Goal: Task Accomplishment & Management: Complete application form

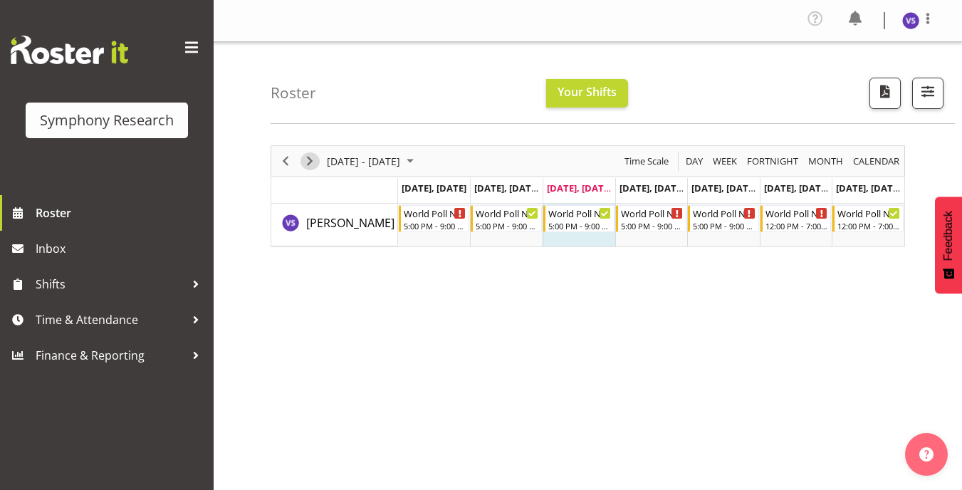
click at [315, 166] on span "Next" at bounding box center [309, 161] width 17 height 18
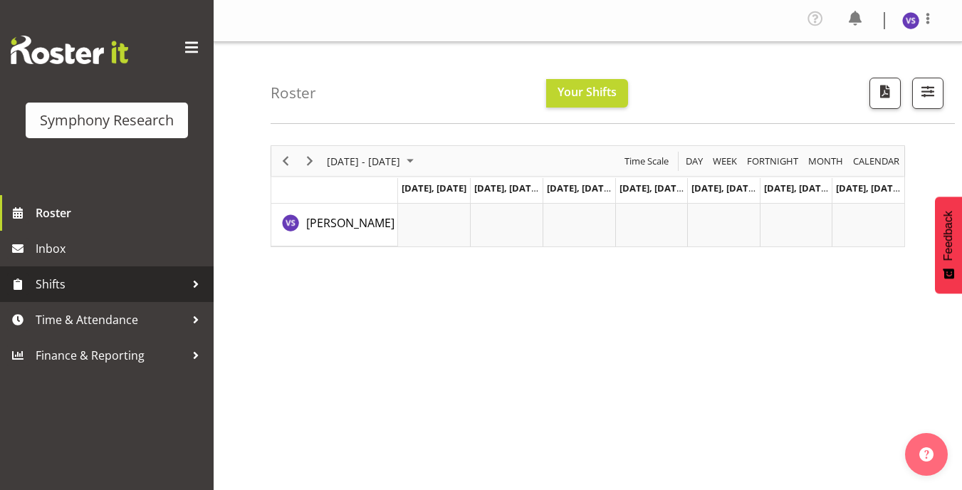
click at [176, 290] on span "Shifts" at bounding box center [110, 283] width 149 height 21
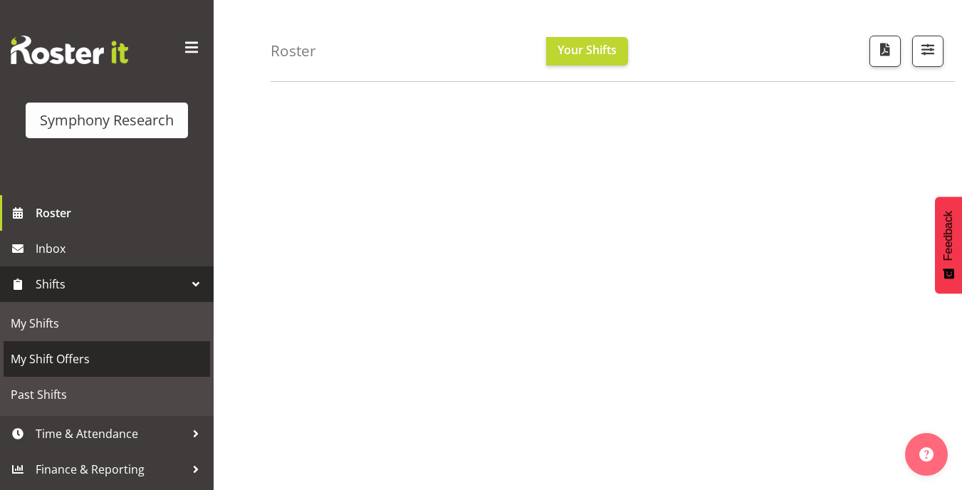
scroll to position [214, 0]
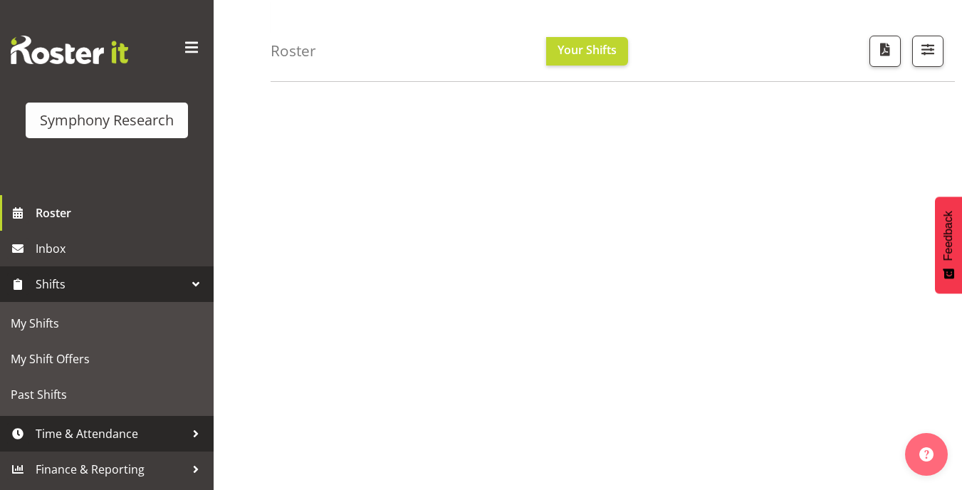
click at [149, 429] on span "Time & Attendance" at bounding box center [110, 433] width 149 height 21
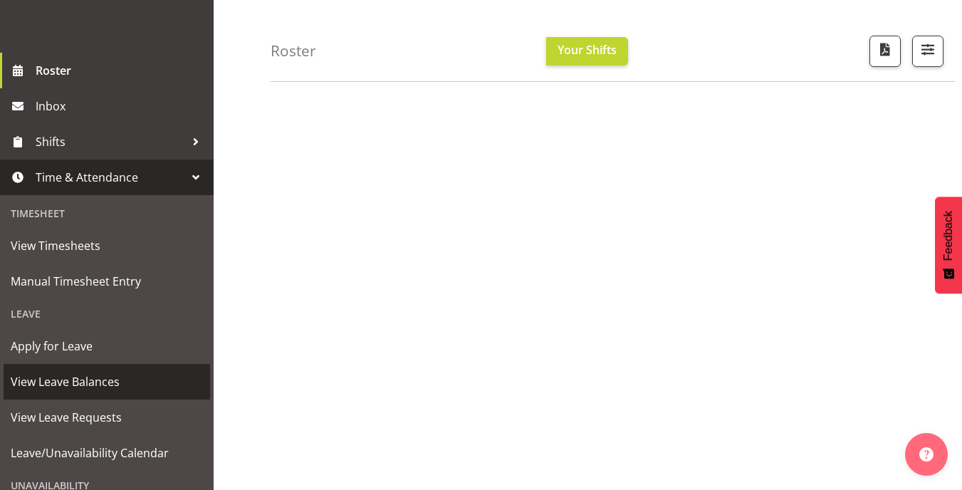
scroll to position [263, 0]
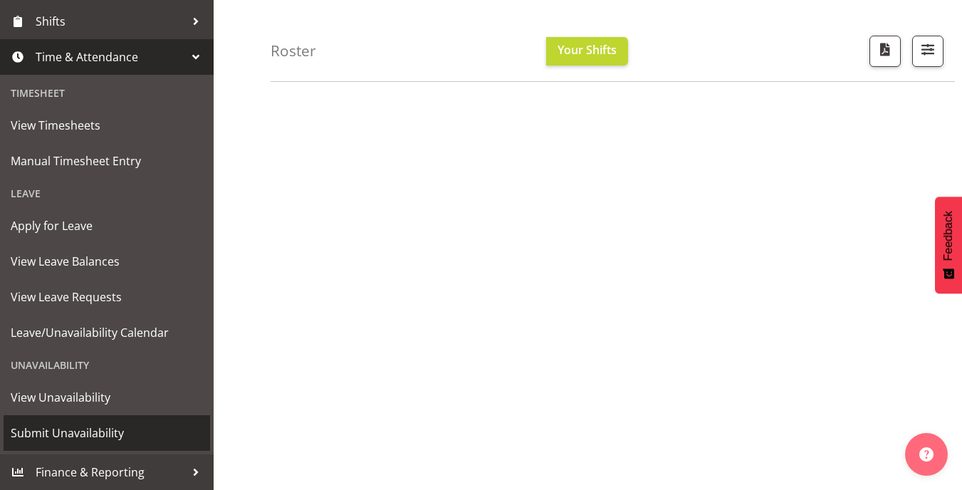
click at [122, 429] on span "Submit Unavailability" at bounding box center [107, 432] width 192 height 21
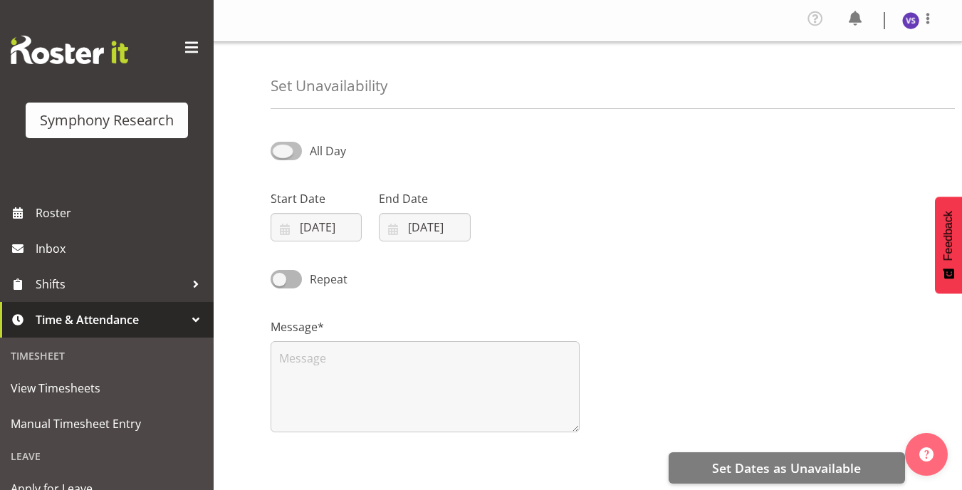
click at [293, 157] on span at bounding box center [286, 151] width 31 height 18
click at [280, 155] on input "All Day" at bounding box center [275, 150] width 9 height 9
checkbox input "true"
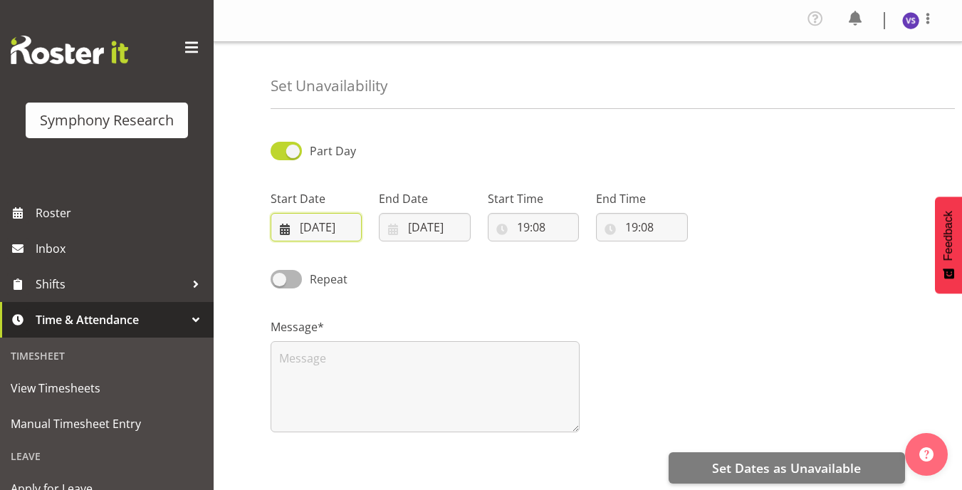
click at [292, 225] on input "03/09/2025" at bounding box center [316, 227] width 91 height 28
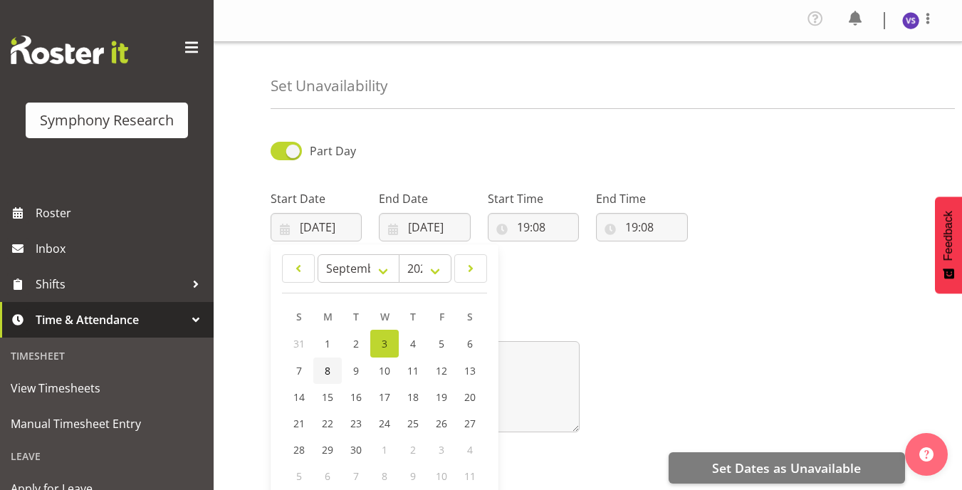
click at [330, 379] on link "8" at bounding box center [327, 370] width 28 height 26
type input "08/09/2025"
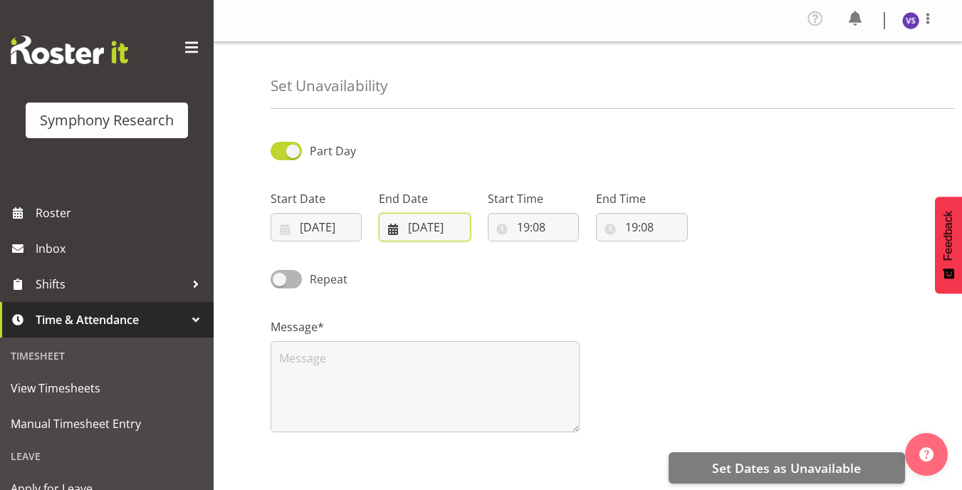
click at [397, 233] on input "03/09/2025" at bounding box center [424, 227] width 91 height 28
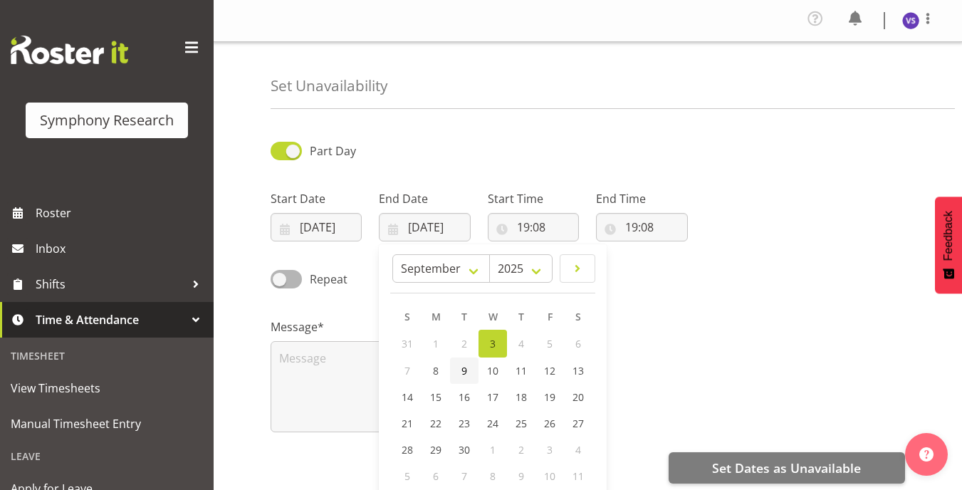
click at [466, 369] on span "9" at bounding box center [464, 371] width 6 height 14
type input "09/09/2025"
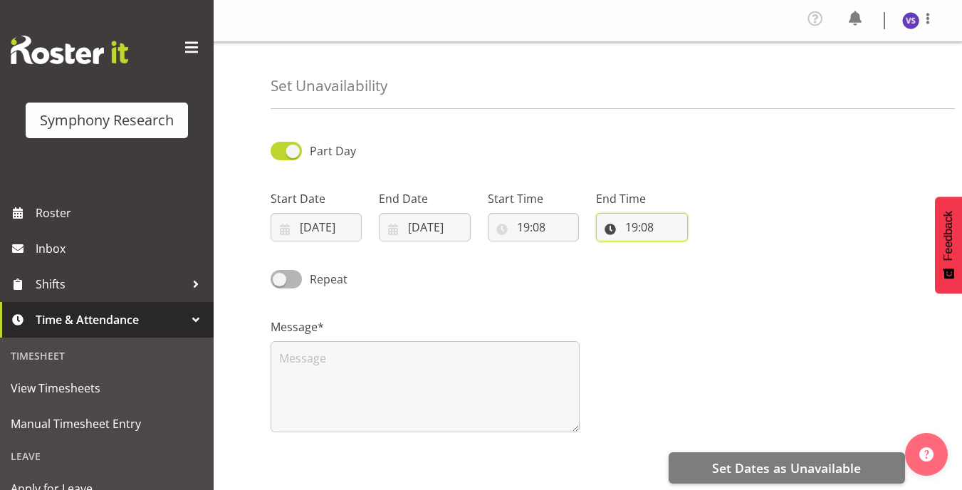
click at [610, 231] on input "19:08" at bounding box center [641, 227] width 91 height 28
click at [688, 262] on select "00 01 02 03 04 05 06 07 08 09 10 11 12 13 14 15 16 17 18 19 20 21 22 23" at bounding box center [693, 264] width 32 height 28
select select "22"
click at [677, 250] on select "00 01 02 03 04 05 06 07 08 09 10 11 12 13 14 15 16 17 18 19 20 21 22 23" at bounding box center [693, 264] width 32 height 28
type input "22:08"
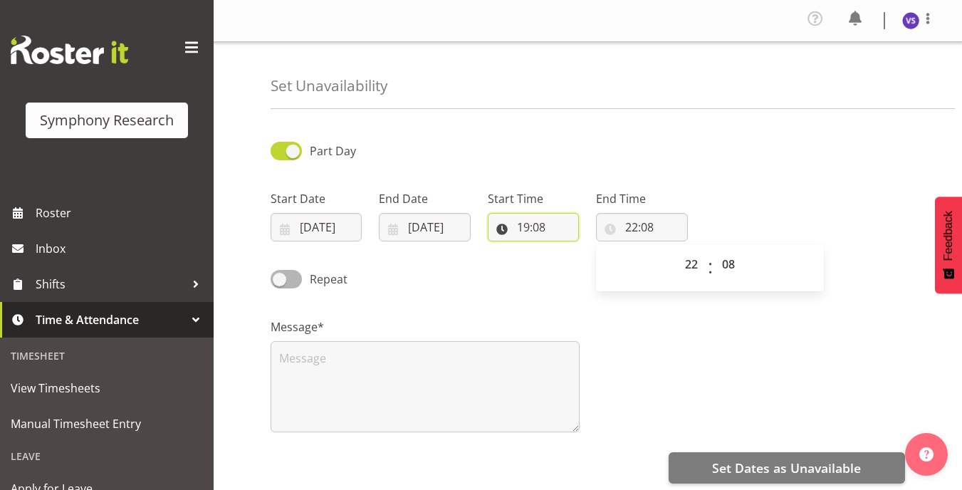
click at [500, 228] on input "19:08" at bounding box center [533, 227] width 91 height 28
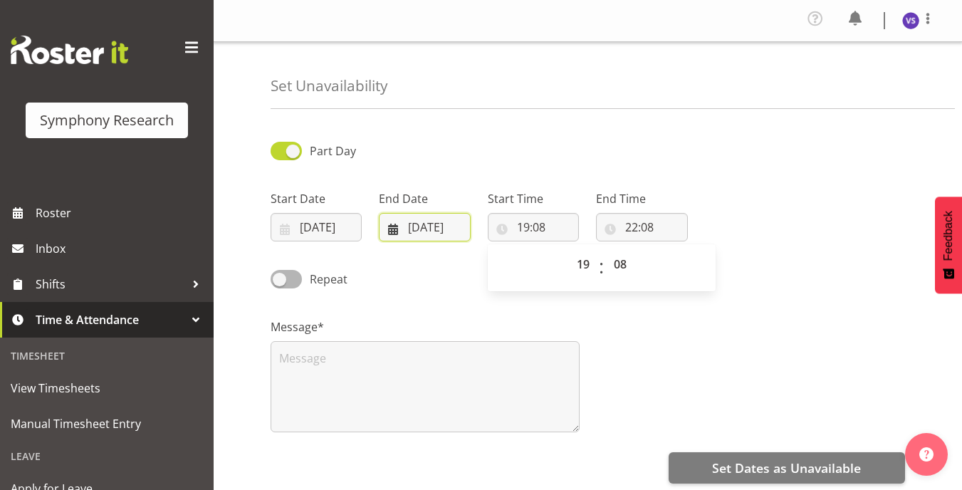
click at [397, 227] on input "09/09/2025" at bounding box center [424, 227] width 91 height 28
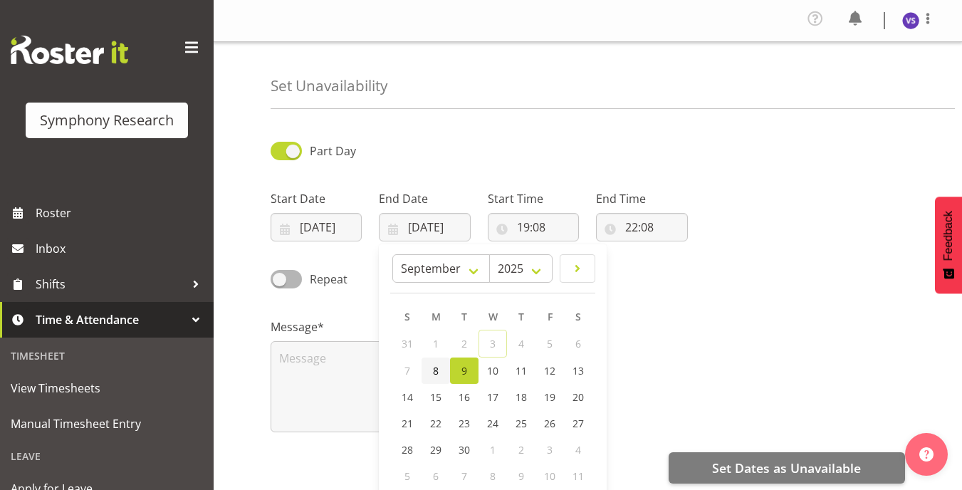
click at [436, 369] on span "8" at bounding box center [436, 371] width 6 height 14
type input "08/09/2025"
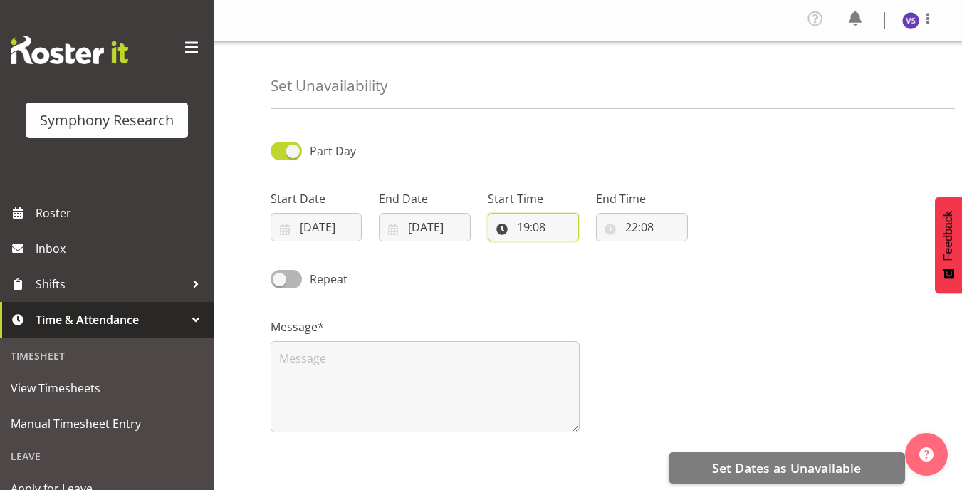
click at [498, 228] on input "19:08" at bounding box center [533, 227] width 91 height 28
click at [587, 263] on select "00 01 02 03 04 05 06 07 08 09 10 11 12 13 14 15 16 17 18 19 20 21 22 23" at bounding box center [585, 264] width 32 height 28
select select "10"
click at [569, 250] on select "00 01 02 03 04 05 06 07 08 09 10 11 12 13 14 15 16 17 18 19 20 21 22 23" at bounding box center [585, 264] width 32 height 28
type input "10:08"
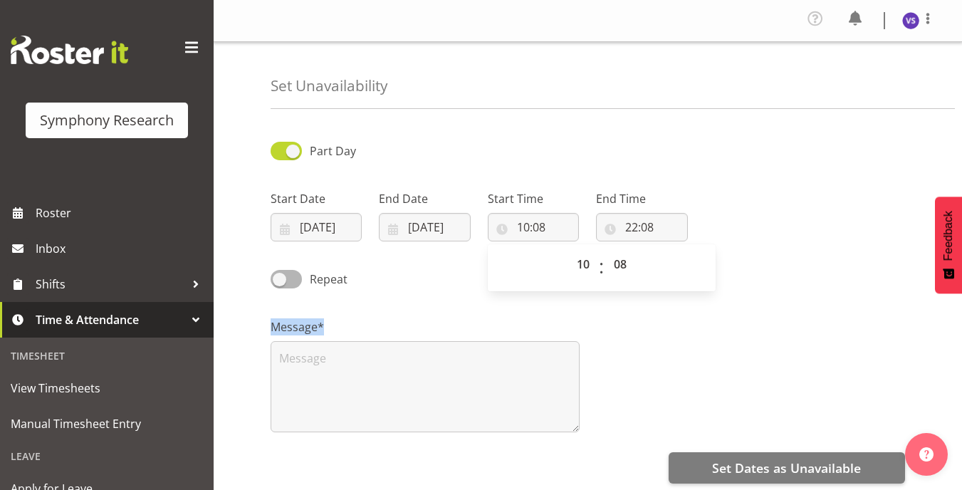
click at [455, 297] on div "Part Day Start Date 08/09/2025 January February March April May June July Augus…" at bounding box center [616, 404] width 691 height 569
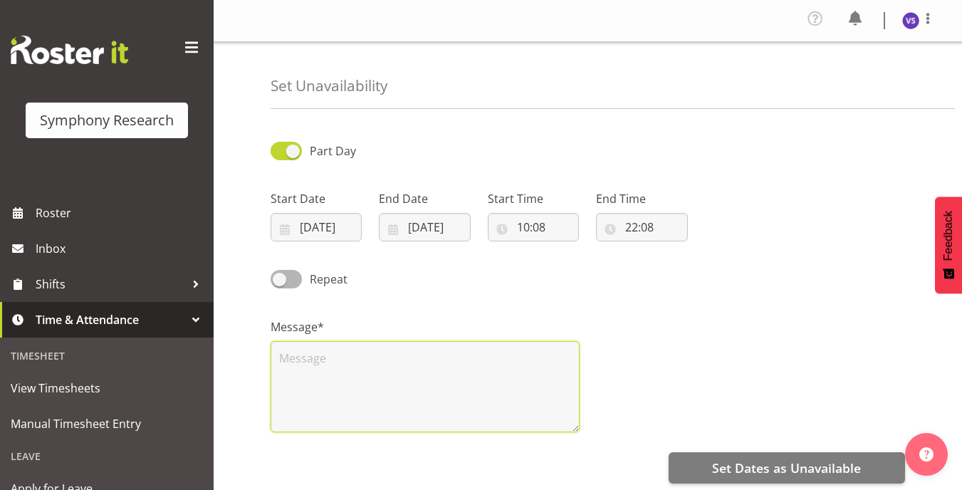
click at [322, 384] on textarea at bounding box center [425, 386] width 309 height 91
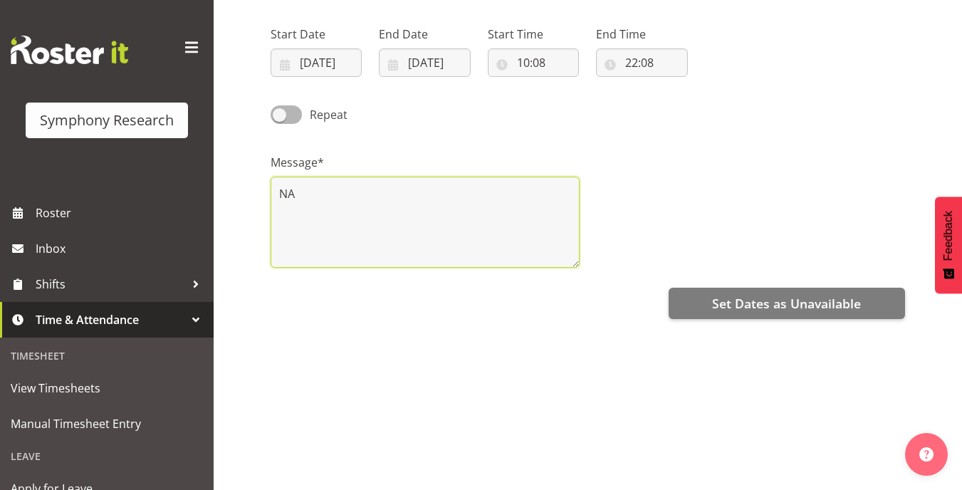
scroll to position [210, 0]
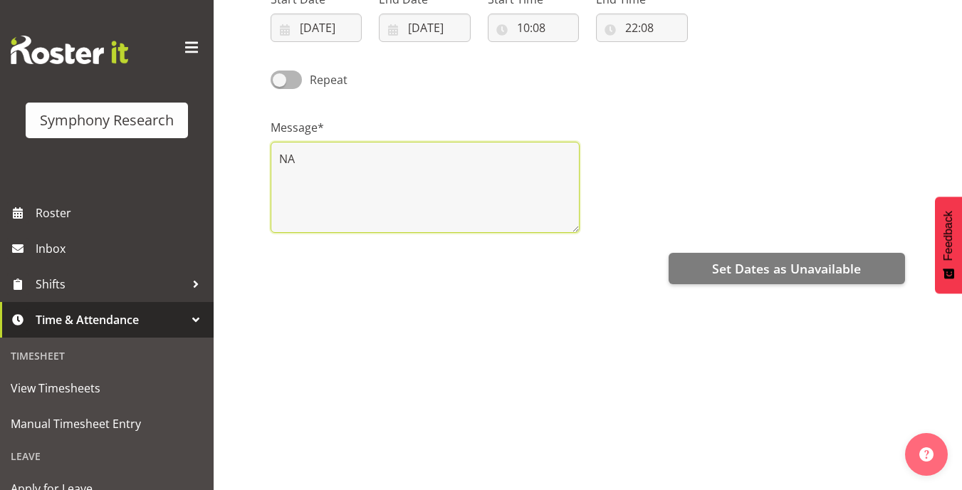
type textarea "NA"
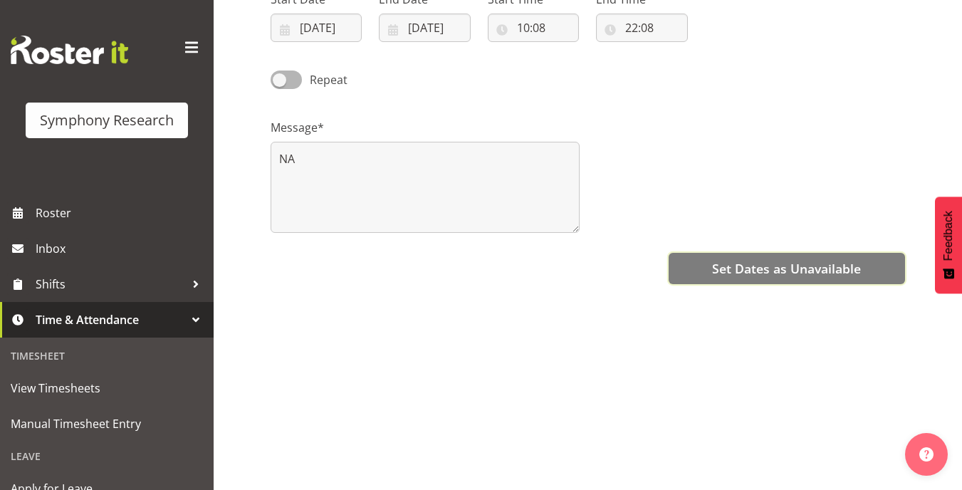
click at [804, 259] on span "Set Dates as Unavailable" at bounding box center [786, 268] width 149 height 19
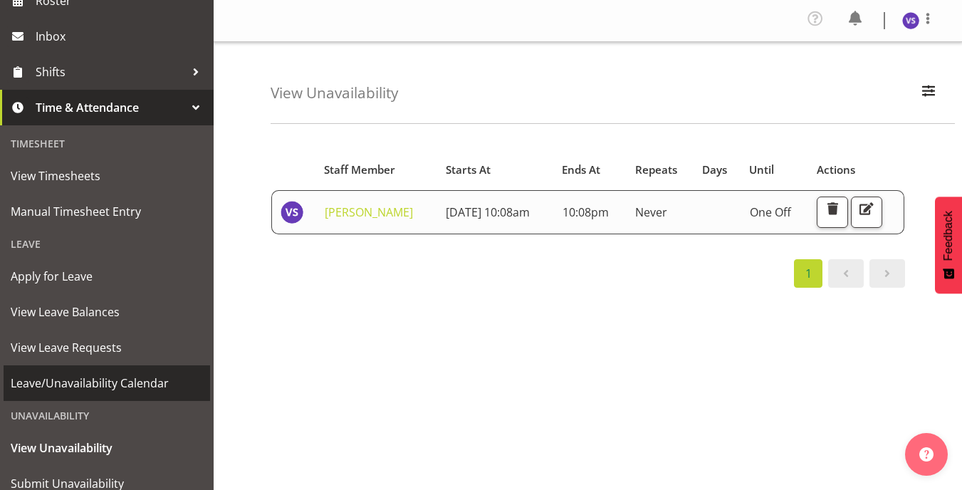
scroll to position [214, 0]
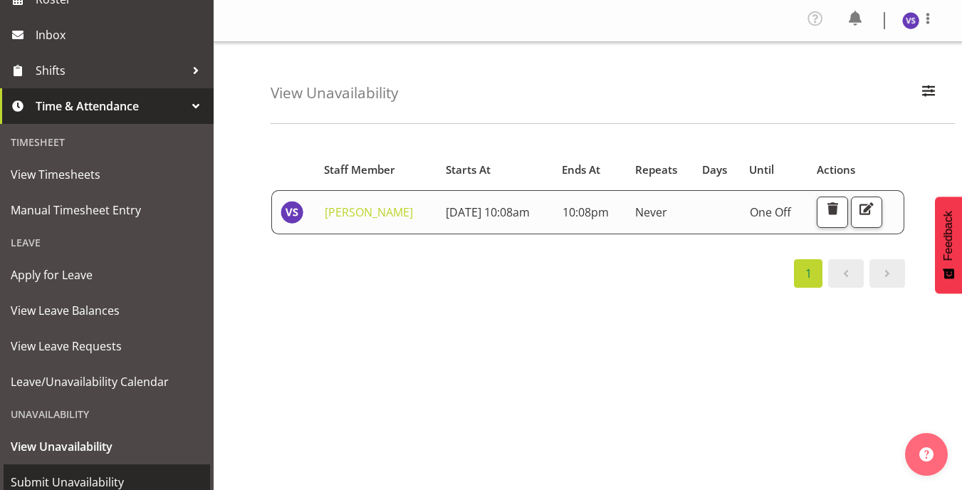
click at [90, 483] on span "Submit Unavailability" at bounding box center [107, 481] width 192 height 21
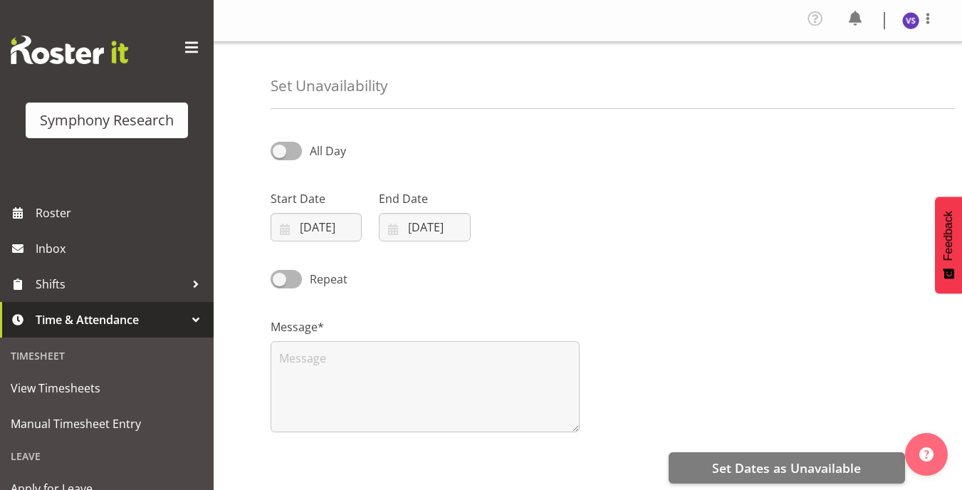
select select "8"
select select "2025"
click at [290, 231] on input "03/09/2025" at bounding box center [316, 227] width 91 height 28
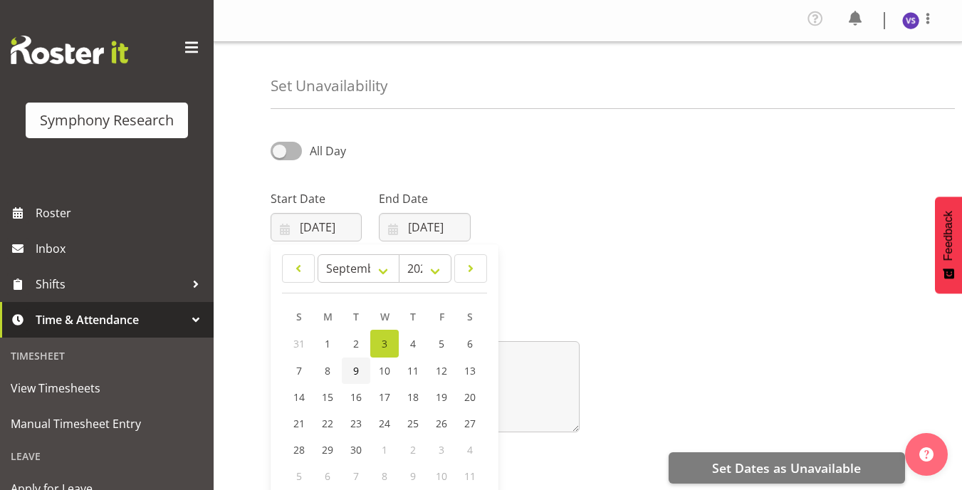
click at [352, 369] on link "9" at bounding box center [356, 370] width 28 height 26
type input "09/09/2025"
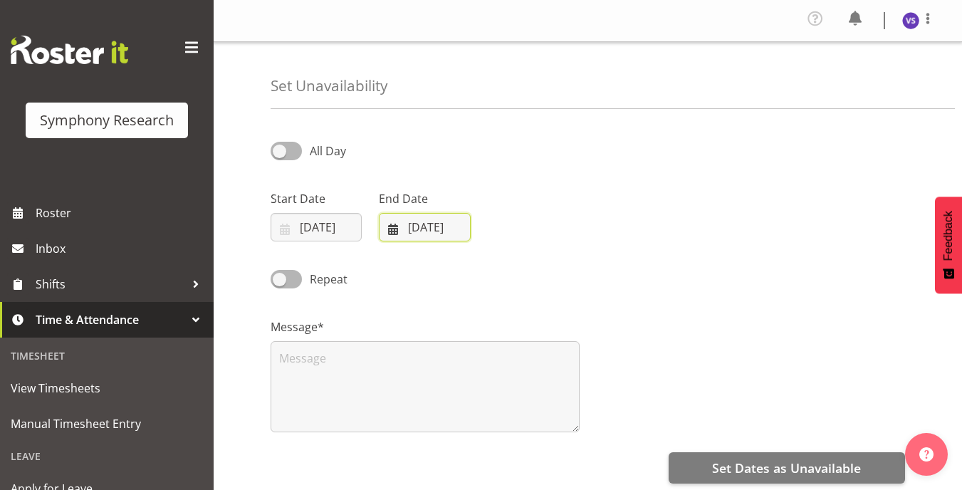
click at [396, 232] on input "03/09/2025" at bounding box center [424, 227] width 91 height 28
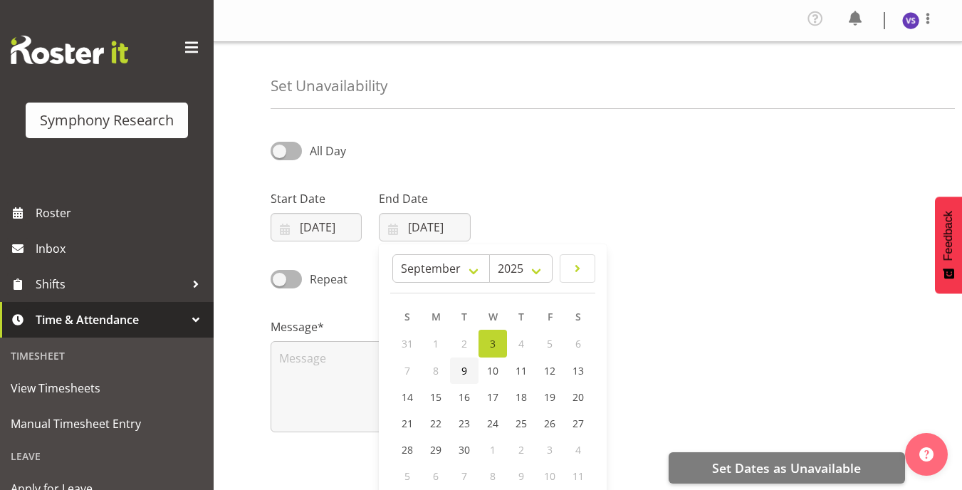
click at [462, 369] on span "9" at bounding box center [464, 371] width 6 height 14
type input "09/09/2025"
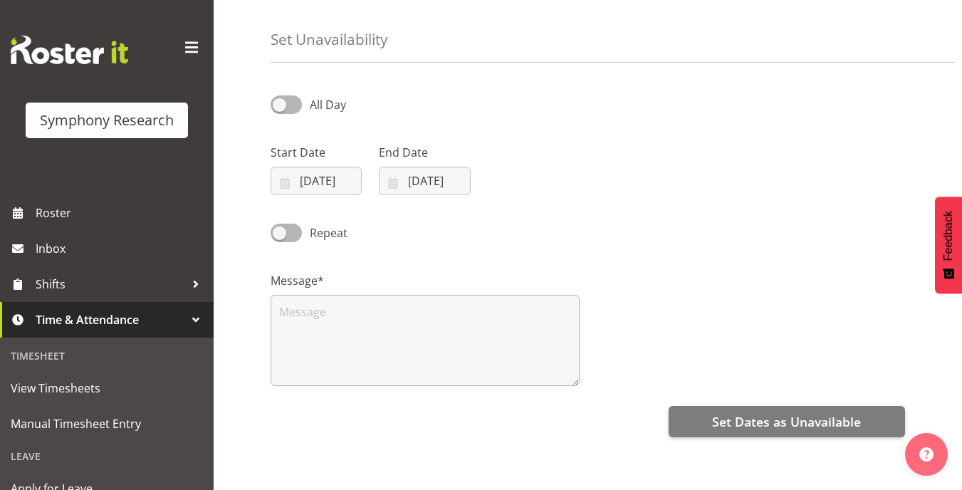
scroll to position [71, 0]
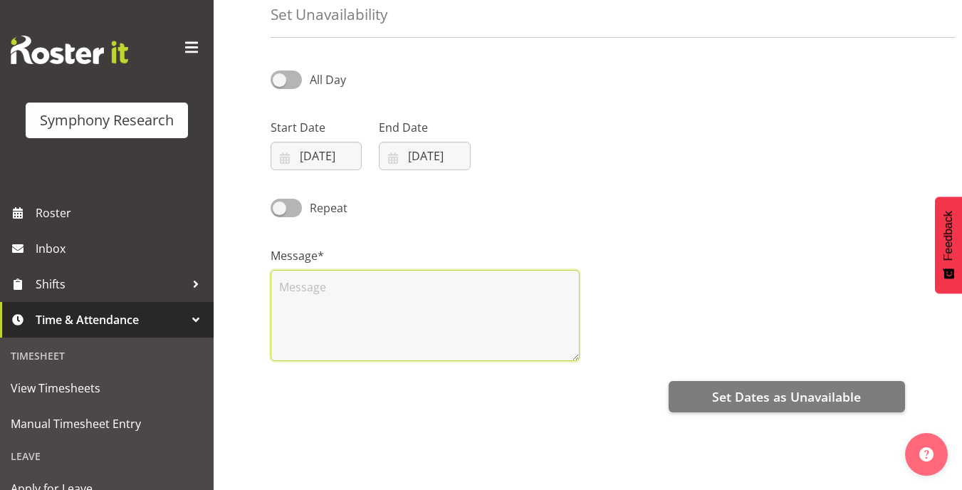
click at [344, 310] on textarea at bounding box center [425, 315] width 309 height 91
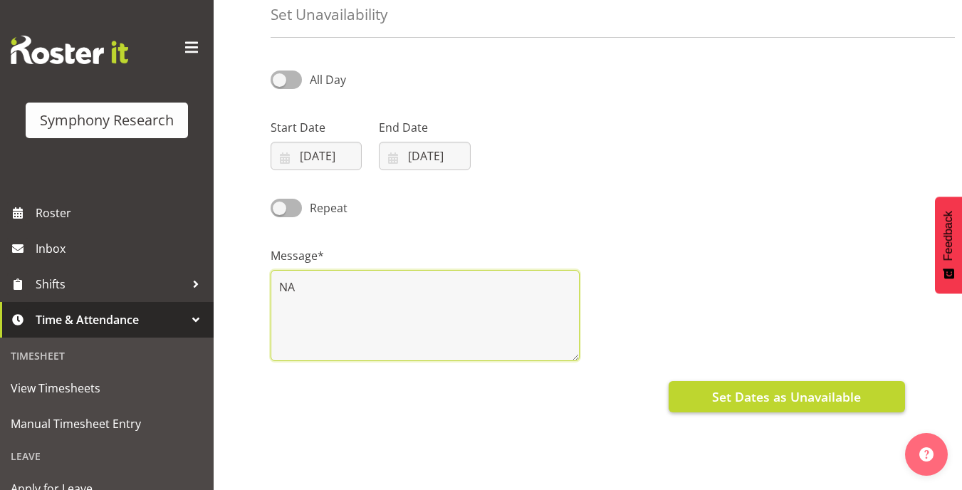
type textarea "NA"
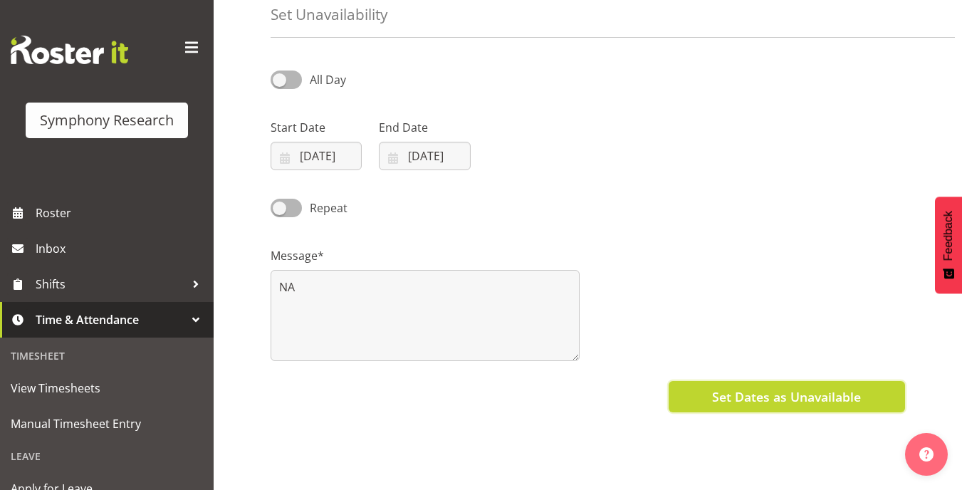
click at [778, 401] on span "Set Dates as Unavailable" at bounding box center [786, 396] width 149 height 19
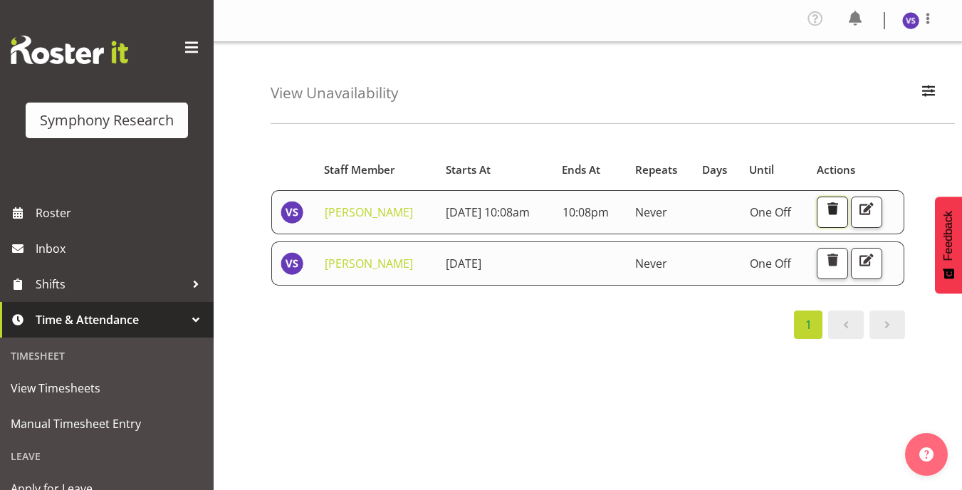
drag, startPoint x: 841, startPoint y: 211, endPoint x: 831, endPoint y: 208, distance: 10.6
click at [831, 208] on button "button" at bounding box center [832, 211] width 31 height 31
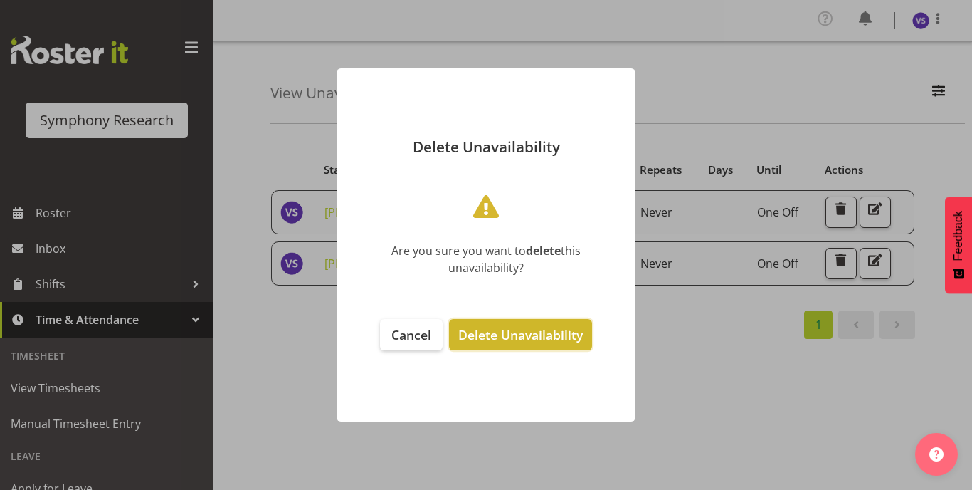
click at [554, 331] on span "Delete Unavailability" at bounding box center [520, 334] width 125 height 17
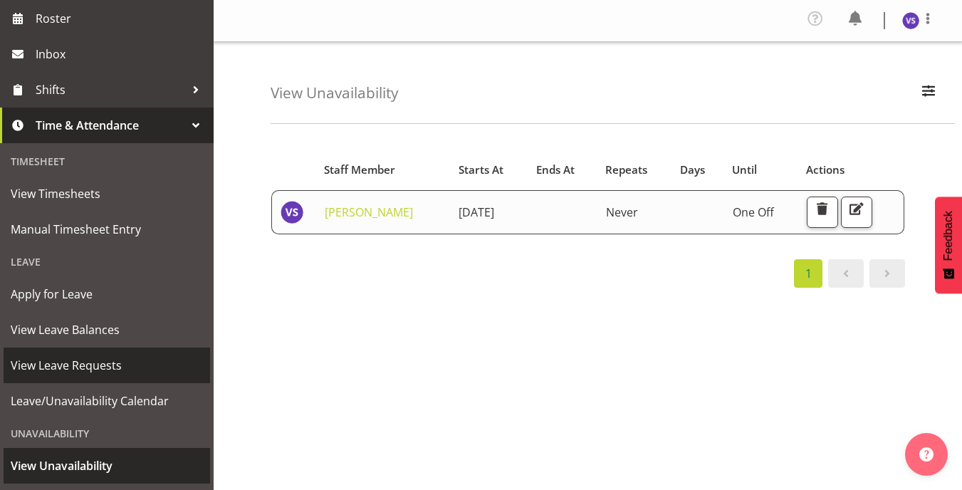
scroll to position [263, 0]
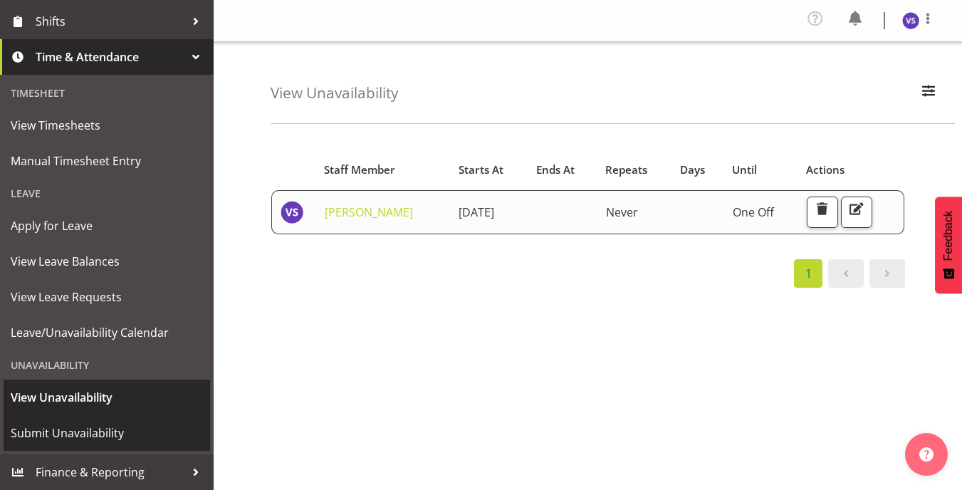
drag, startPoint x: 106, startPoint y: 430, endPoint x: 117, endPoint y: 379, distance: 51.8
click at [106, 429] on span "Submit Unavailability" at bounding box center [107, 432] width 192 height 21
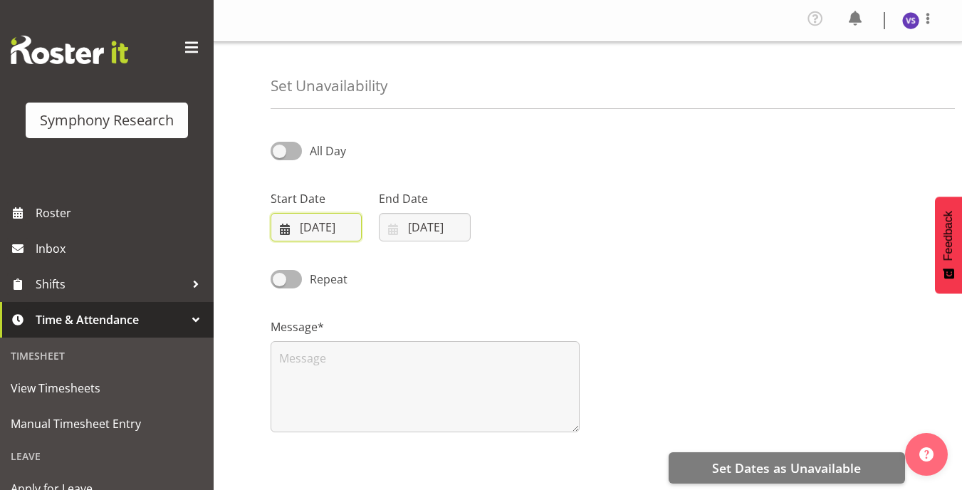
click at [285, 226] on input "03/09/2025" at bounding box center [316, 227] width 91 height 28
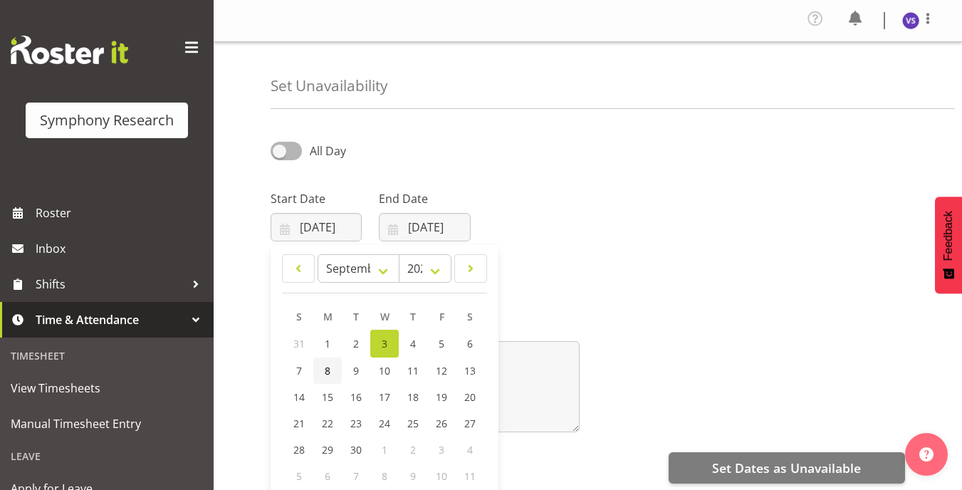
click at [335, 374] on link "8" at bounding box center [327, 370] width 28 height 26
type input "08/09/2025"
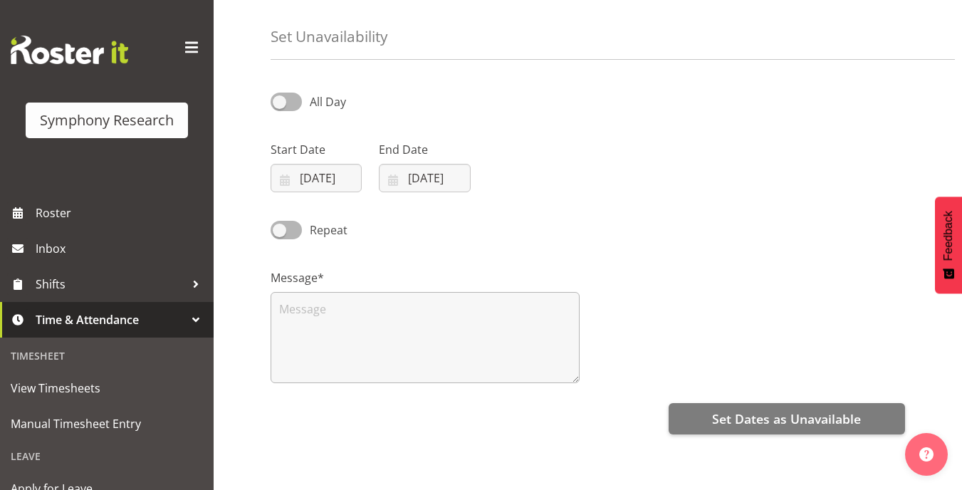
scroll to position [71, 0]
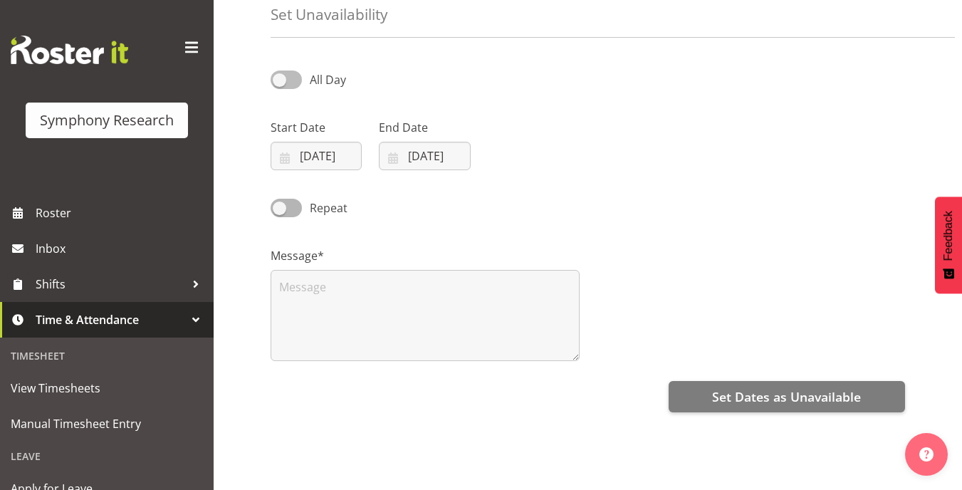
click at [290, 80] on span at bounding box center [286, 79] width 31 height 18
click at [280, 80] on input "All Day" at bounding box center [275, 79] width 9 height 9
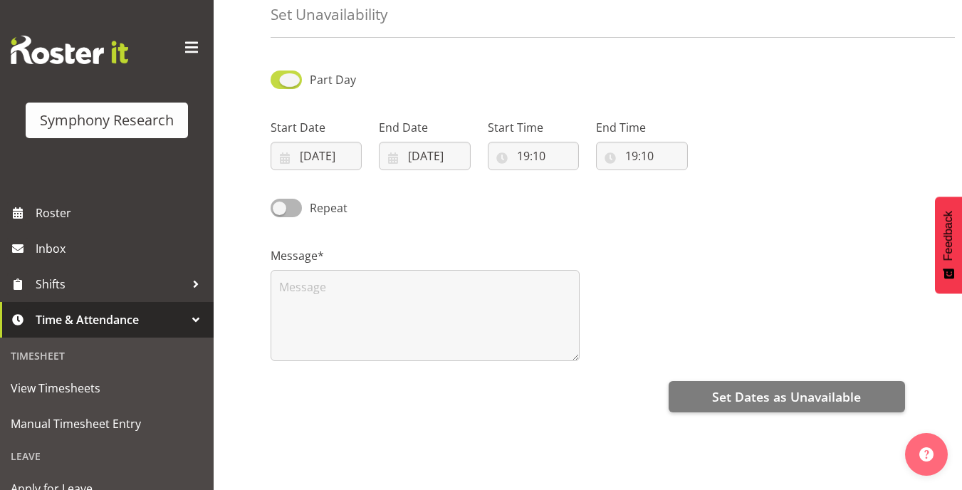
click at [283, 82] on span at bounding box center [286, 79] width 31 height 18
click at [280, 82] on input "Part Day" at bounding box center [275, 79] width 9 height 9
checkbox input "false"
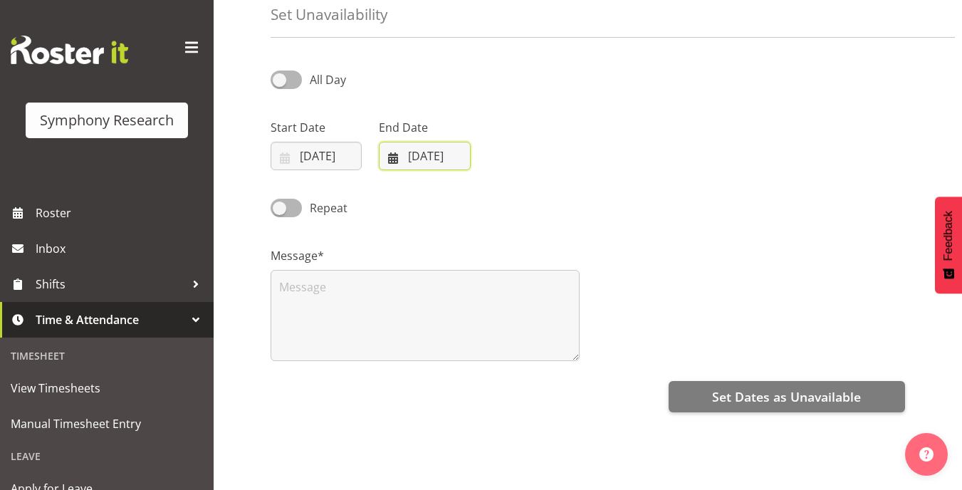
click at [395, 159] on input "03/09/2025" at bounding box center [424, 156] width 91 height 28
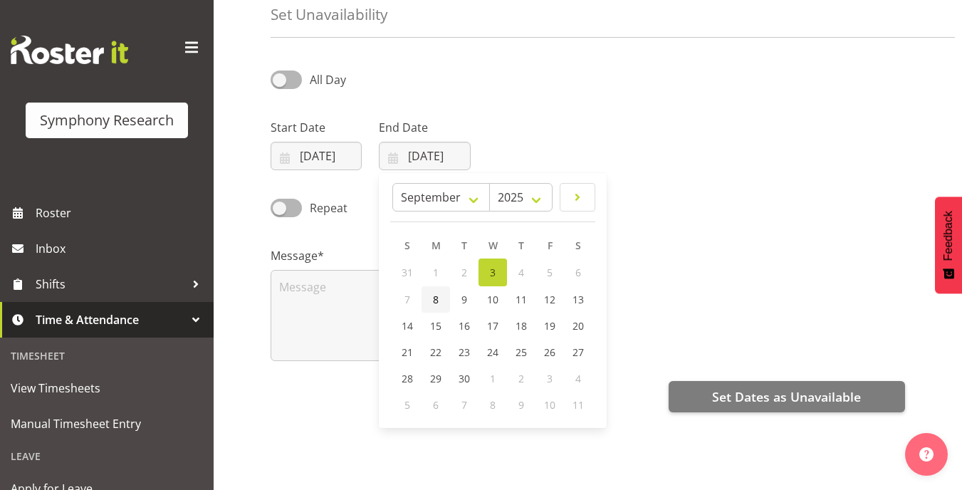
click at [432, 300] on link "8" at bounding box center [435, 299] width 28 height 26
type input "08/09/2025"
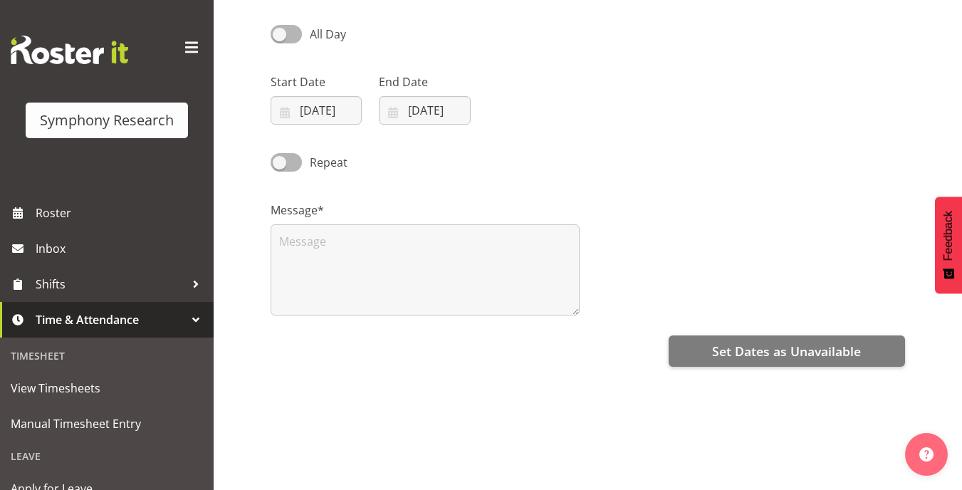
scroll to position [142, 0]
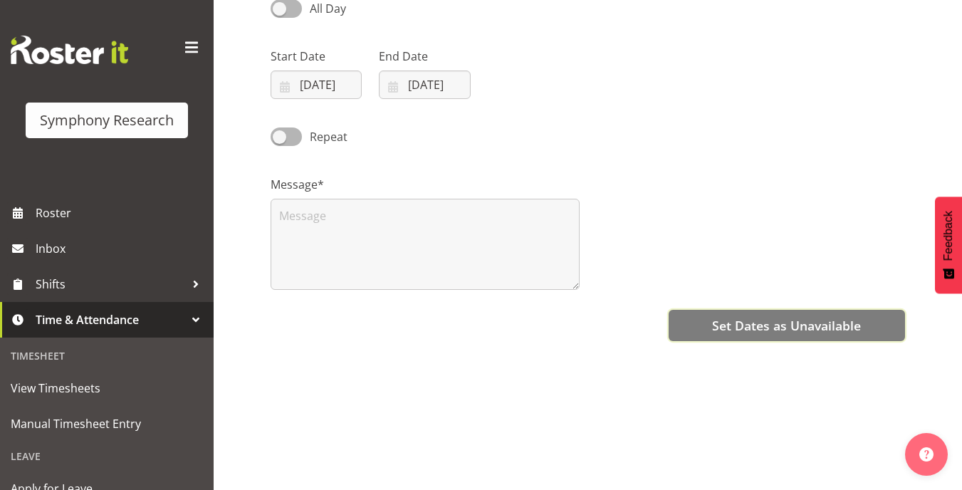
drag, startPoint x: 808, startPoint y: 325, endPoint x: 738, endPoint y: 308, distance: 71.8
click at [807, 324] on span "Set Dates as Unavailable" at bounding box center [786, 325] width 149 height 19
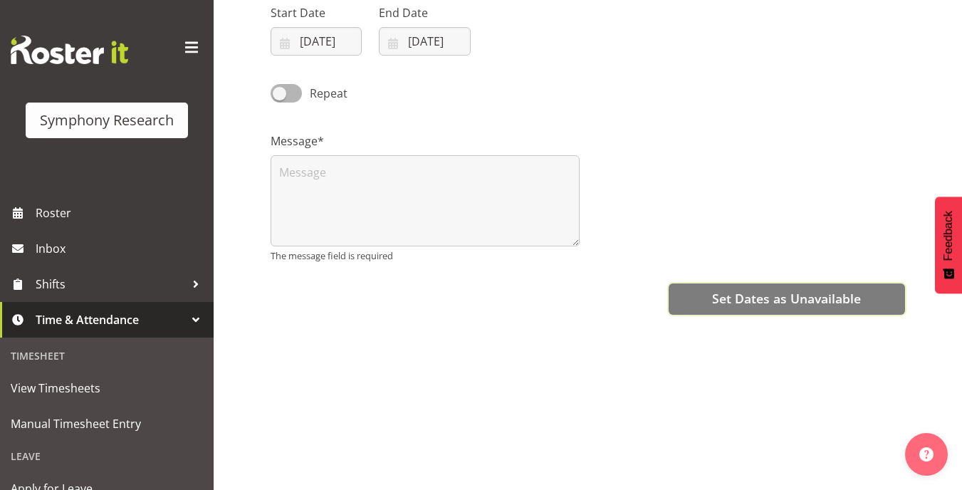
scroll to position [210, 0]
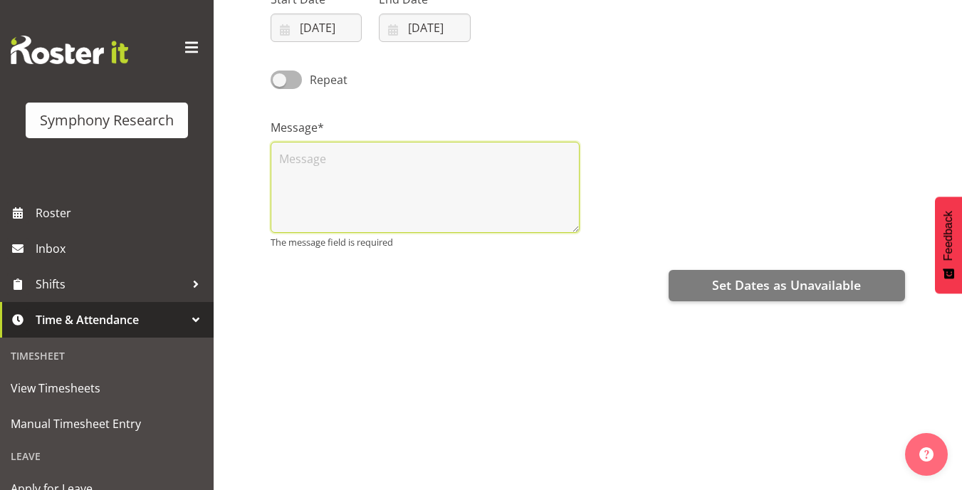
click at [330, 169] on textarea at bounding box center [425, 187] width 309 height 91
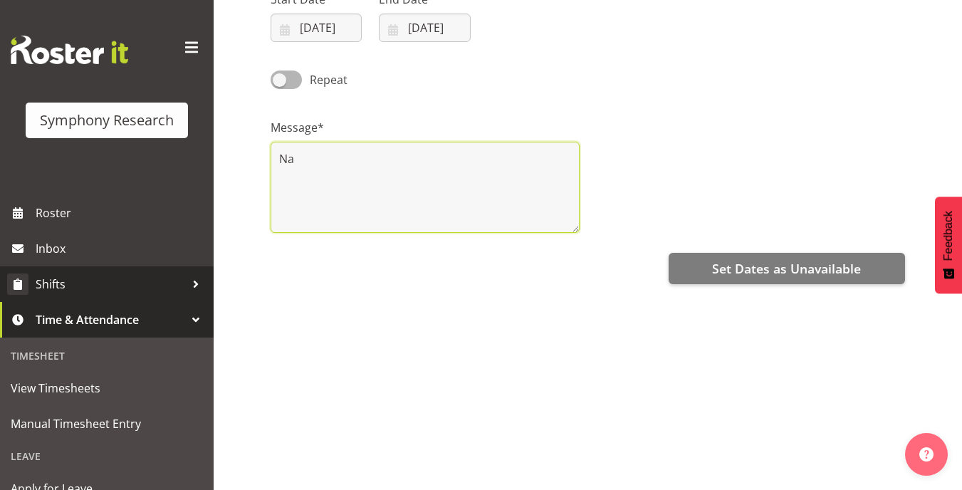
type textarea "Na"
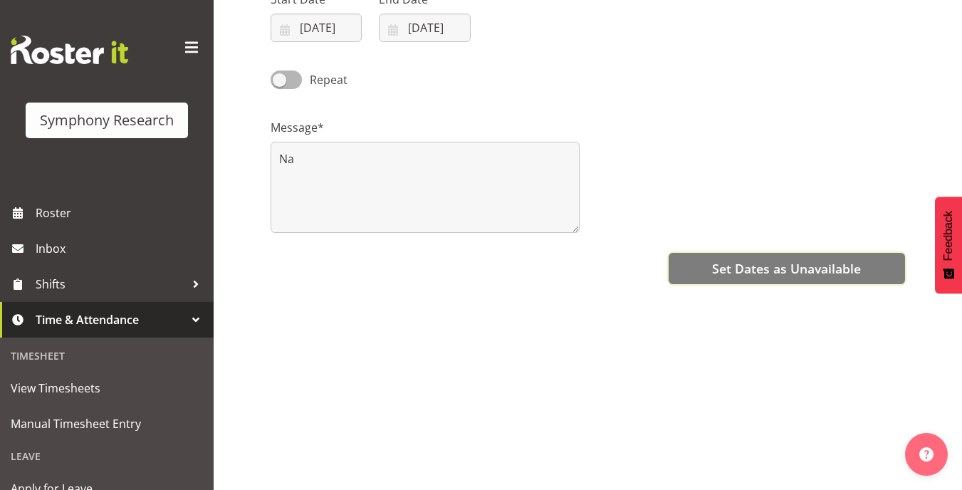
drag, startPoint x: 810, startPoint y: 258, endPoint x: 775, endPoint y: 253, distance: 35.1
click at [805, 259] on span "Set Dates as Unavailable" at bounding box center [786, 268] width 149 height 19
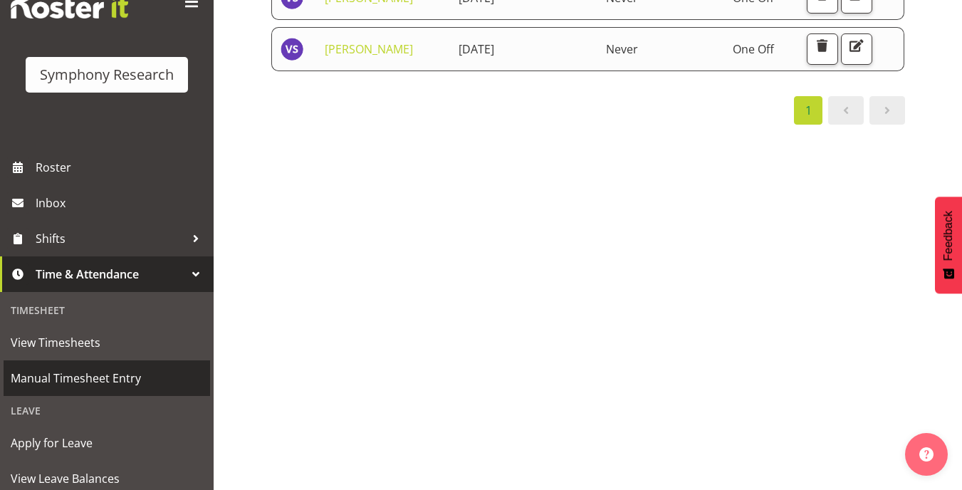
scroll to position [71, 0]
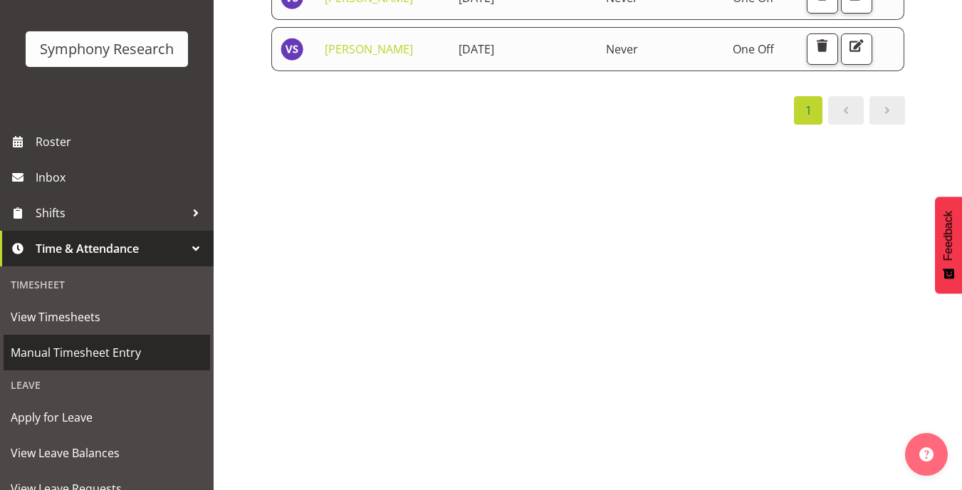
drag, startPoint x: 72, startPoint y: 361, endPoint x: 230, endPoint y: 305, distance: 167.5
click at [71, 359] on span "Manual Timesheet Entry" at bounding box center [107, 352] width 192 height 21
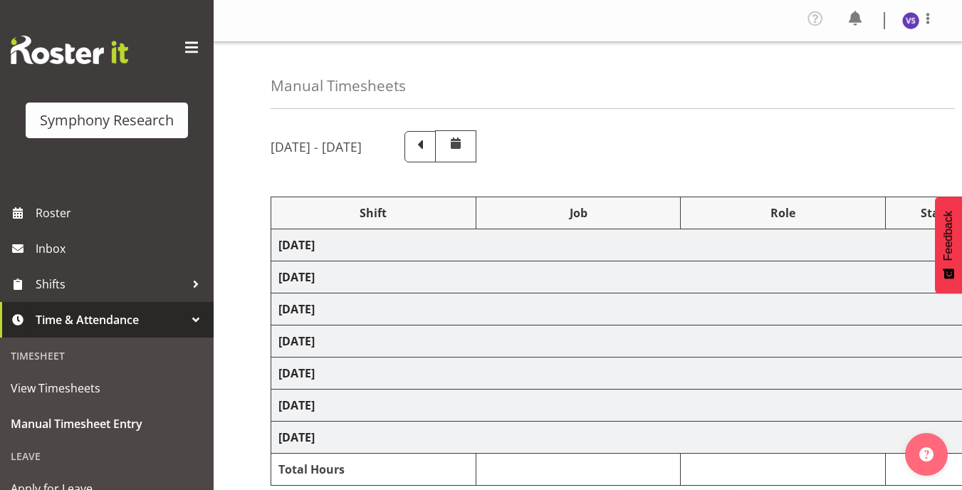
select select "41319"
select select "10527"
select select "47"
select select "41604"
select select "10527"
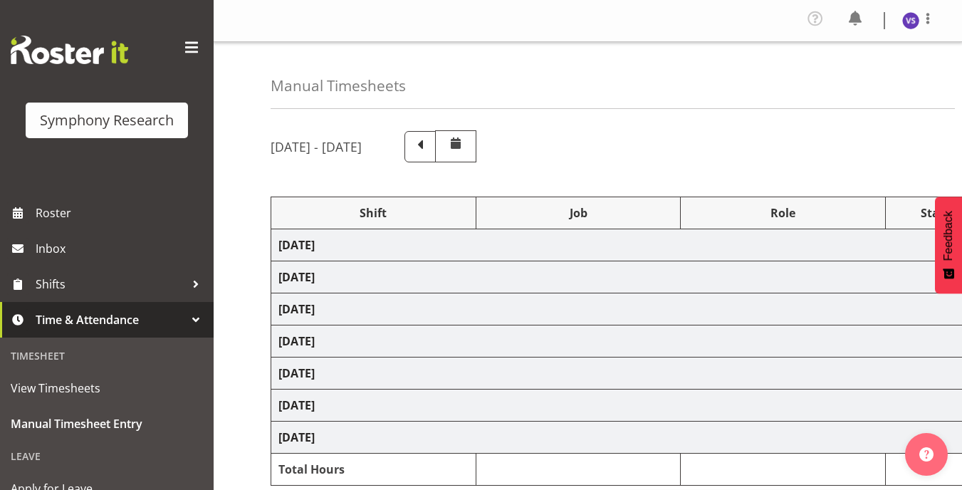
select select "47"
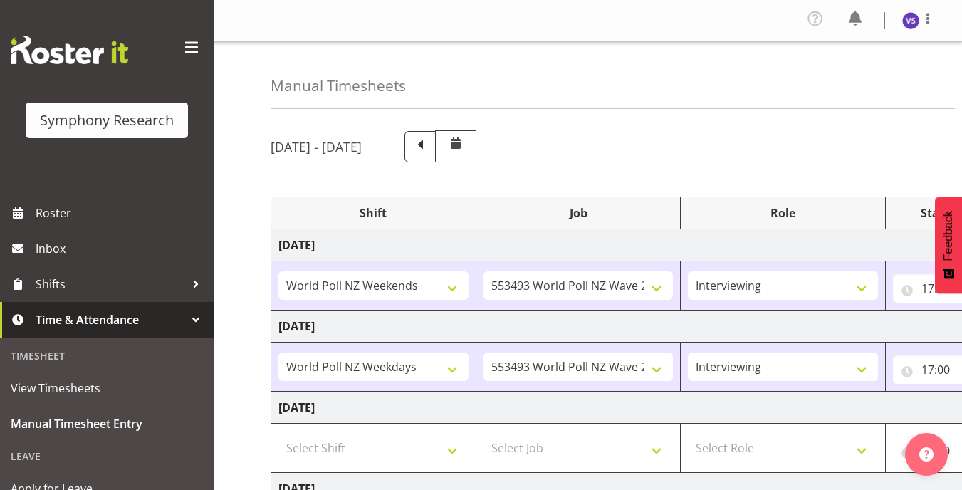
scroll to position [71, 0]
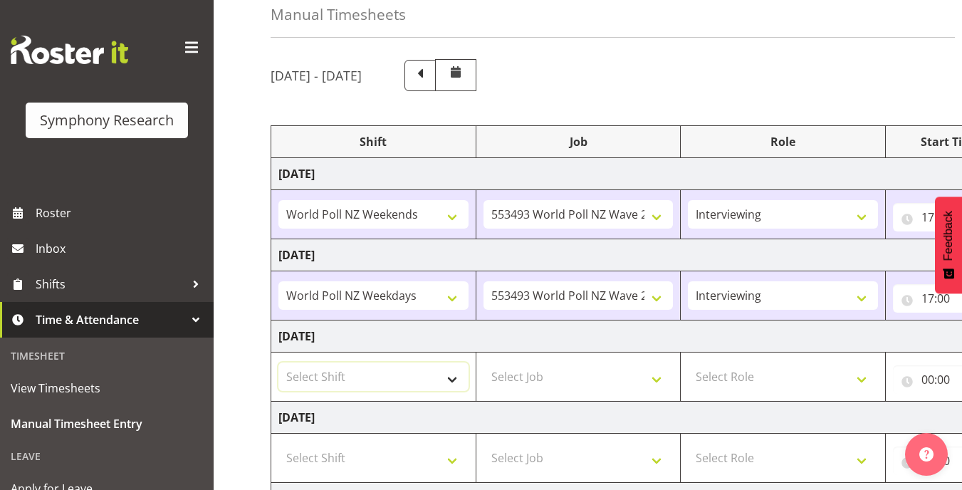
click at [450, 375] on select "Select Shift !!Weekend Residential (Roster IT Shift Label) *Business 9/10am ~ 4…" at bounding box center [373, 376] width 190 height 28
select select "41604"
click at [278, 362] on select "Select Shift !!Weekend Residential (Roster IT Shift Label) *Business 9/10am ~ 4…" at bounding box center [373, 376] width 190 height 28
click at [656, 376] on select "Select Job 550060 IF Admin 553492 World Poll Aus Wave 2 Main 2025 553493 World …" at bounding box center [578, 376] width 190 height 28
select select "10527"
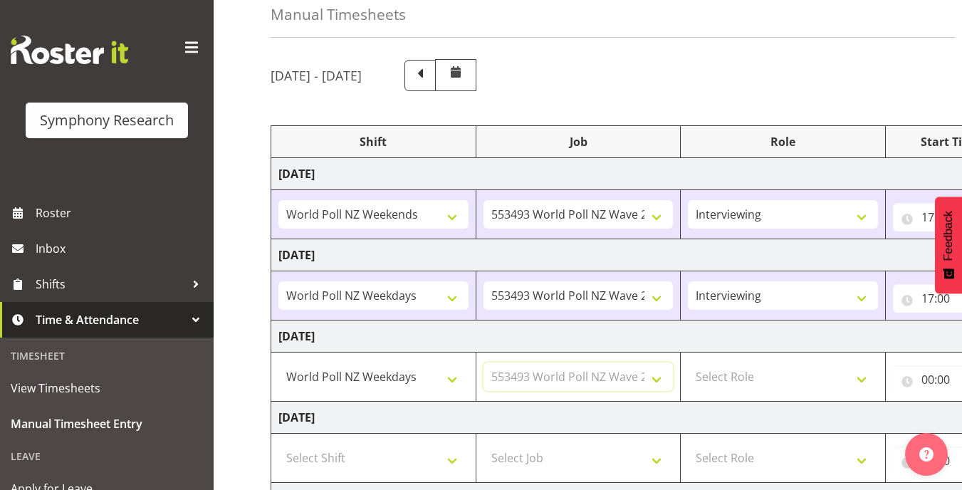
click at [483, 362] on select "Select Job 550060 IF Admin 553492 World Poll Aus Wave 2 Main 2025 553493 World …" at bounding box center [578, 376] width 190 height 28
click at [856, 382] on select "Select Role Briefing Interviewing" at bounding box center [783, 376] width 190 height 28
select select "47"
click at [688, 362] on select "Select Role Briefing Interviewing" at bounding box center [783, 376] width 190 height 28
